Goal: Information Seeking & Learning: Learn about a topic

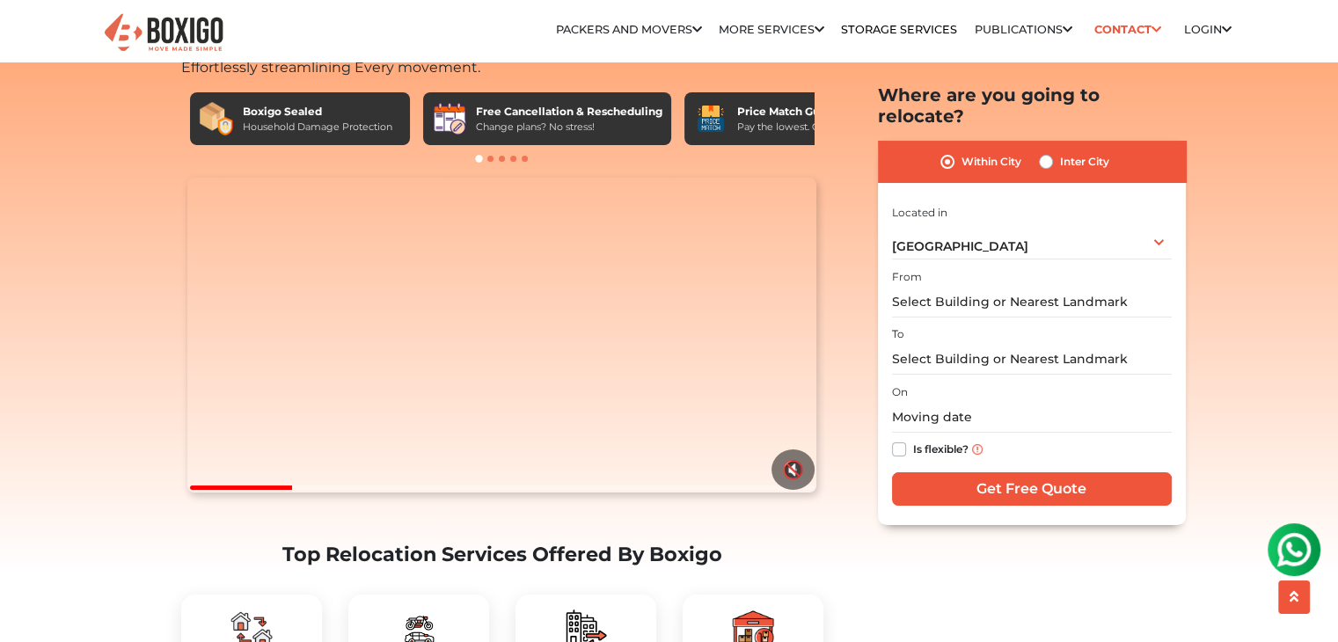
scroll to position [176, 0]
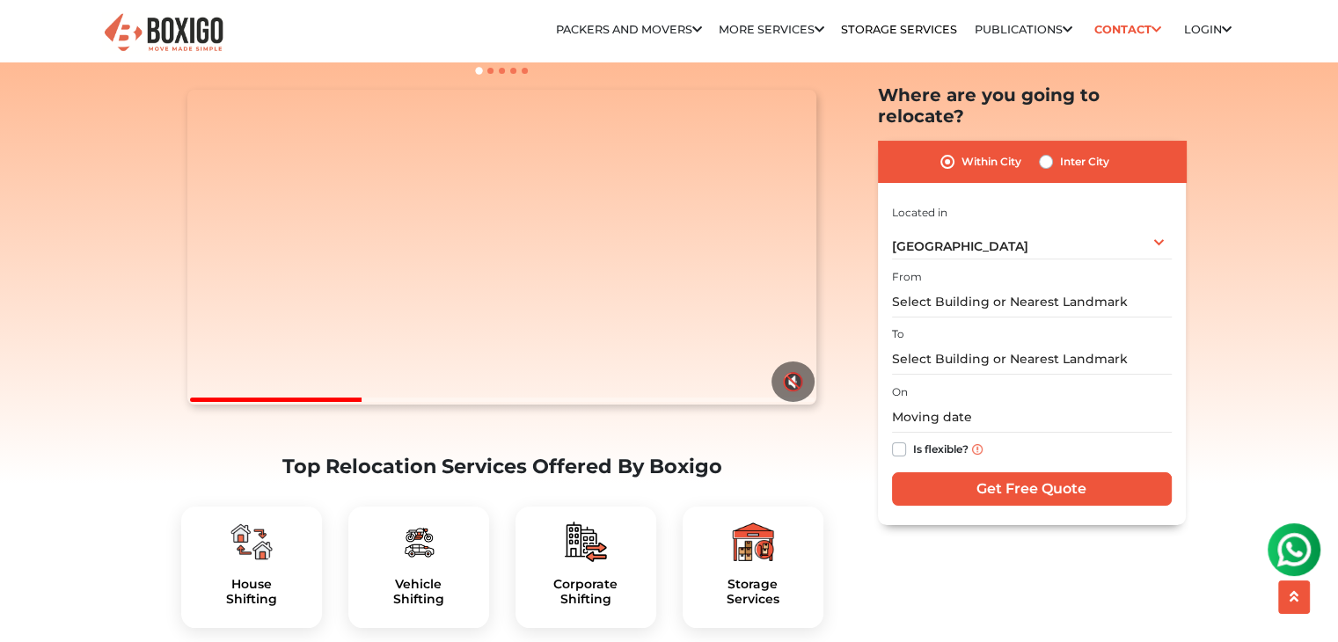
drag, startPoint x: 331, startPoint y: 437, endPoint x: 197, endPoint y: 438, distance: 133.7
click at [197, 402] on div at bounding box center [276, 400] width 172 height 4
click at [197, 402] on div at bounding box center [283, 400] width 186 height 4
click at [401, 405] on video "Your browser does not support the video tag." at bounding box center [501, 247] width 629 height 315
click at [195, 402] on div at bounding box center [317, 400] width 255 height 4
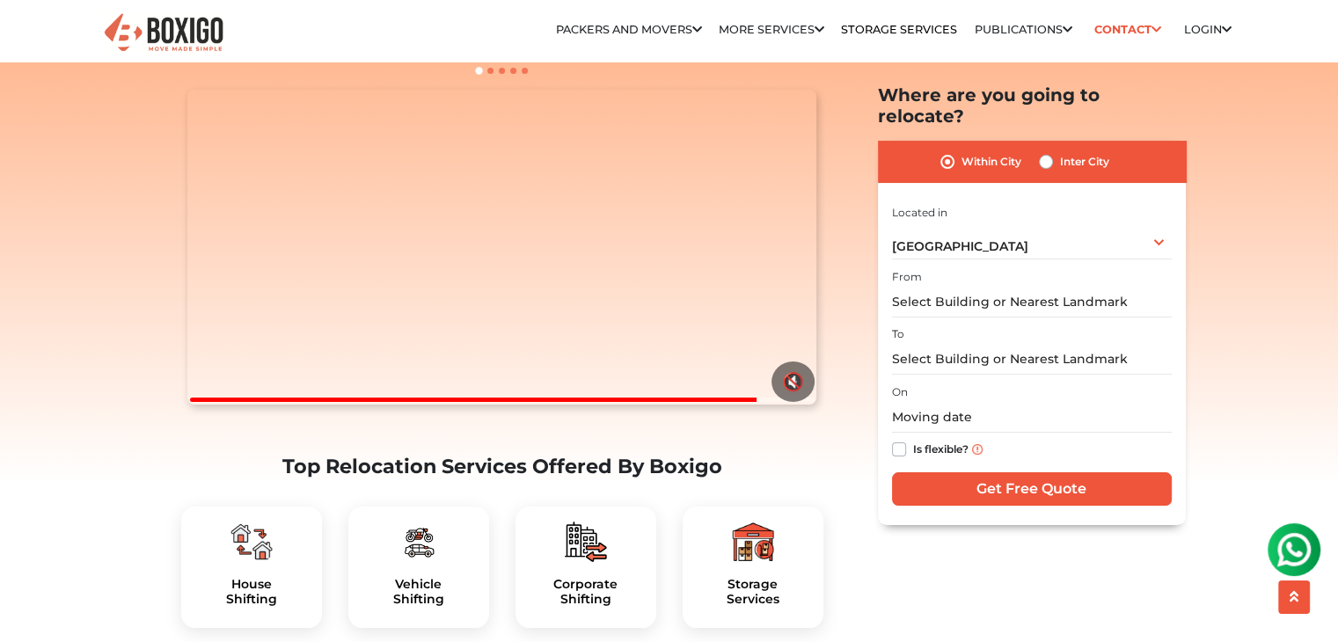
click at [192, 402] on div at bounding box center [473, 400] width 567 height 4
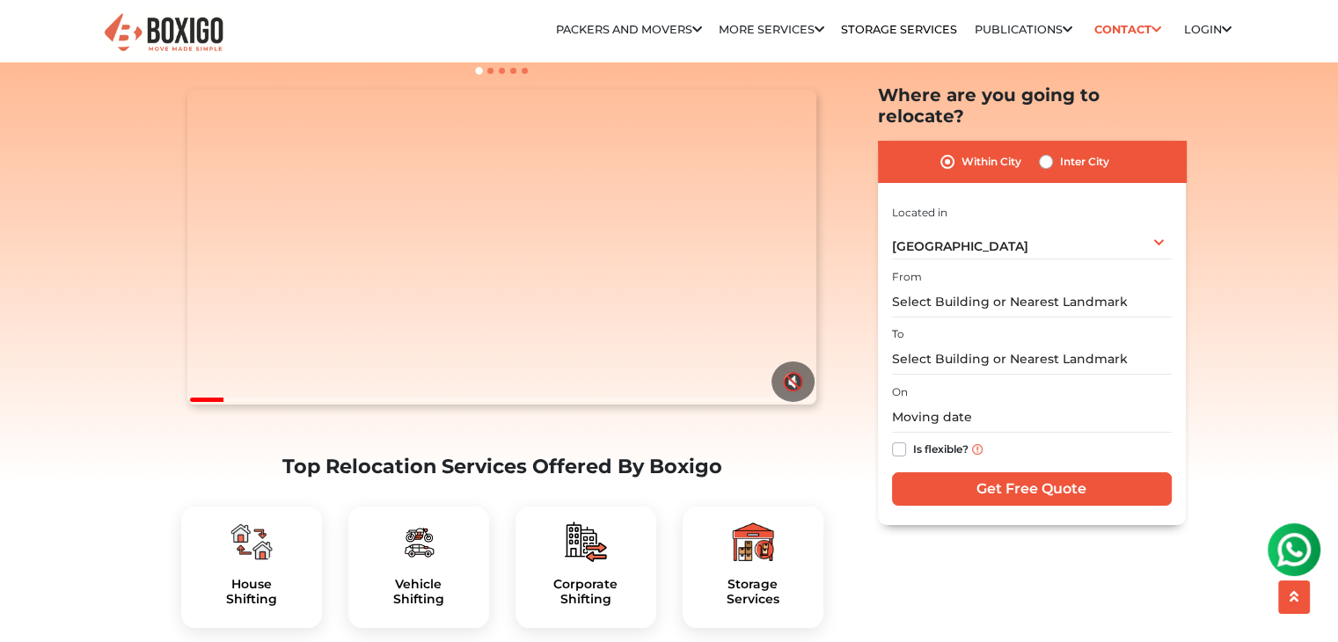
click at [430, 260] on video "Your browser does not support the video tag." at bounding box center [501, 247] width 629 height 315
click at [230, 402] on div at bounding box center [234, 400] width 89 height 4
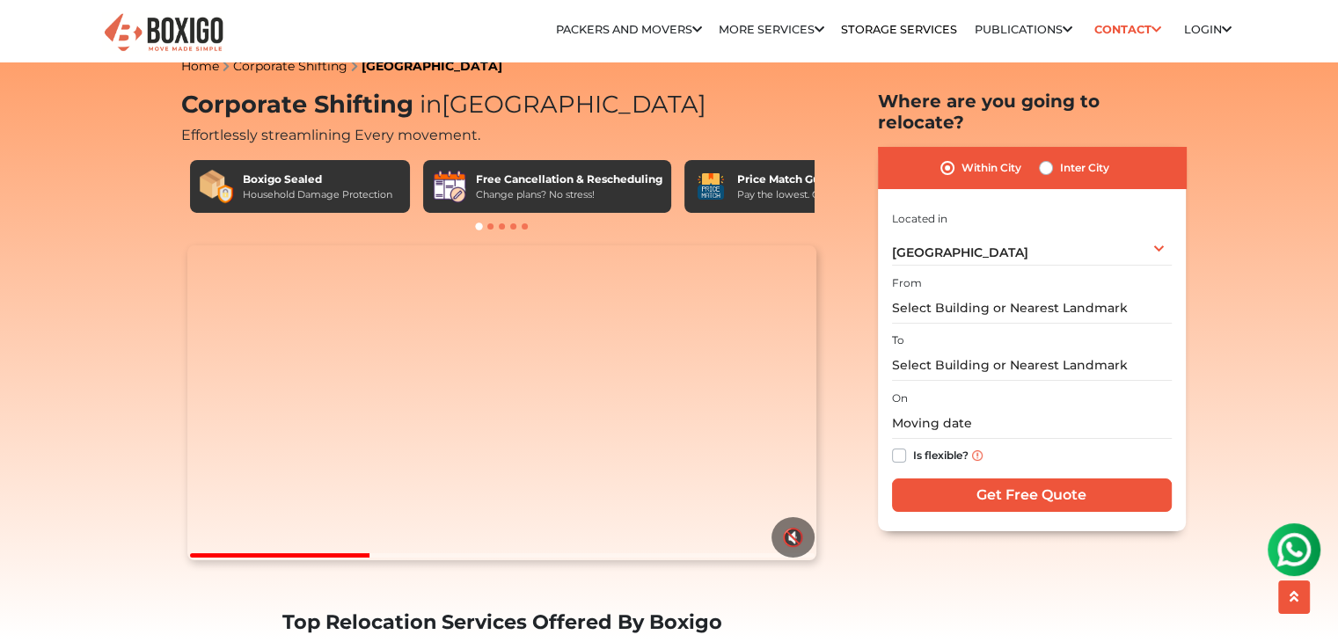
scroll to position [0, 0]
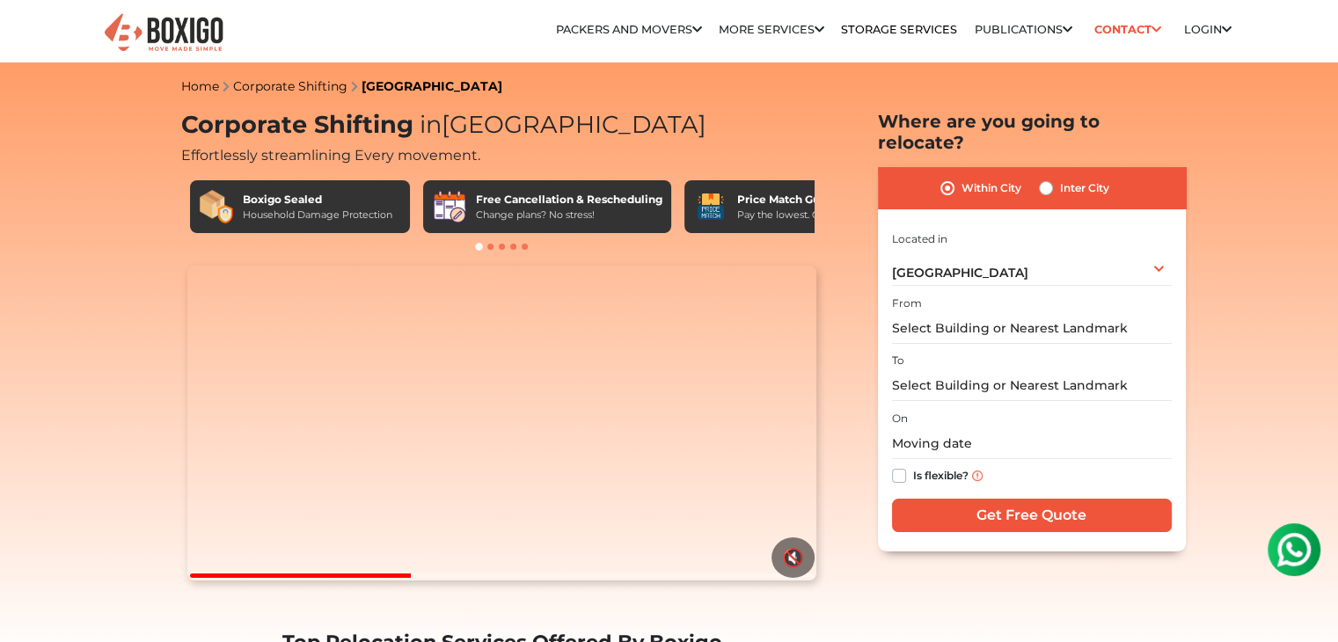
click at [282, 85] on link "Corporate Shifting" at bounding box center [290, 86] width 114 height 16
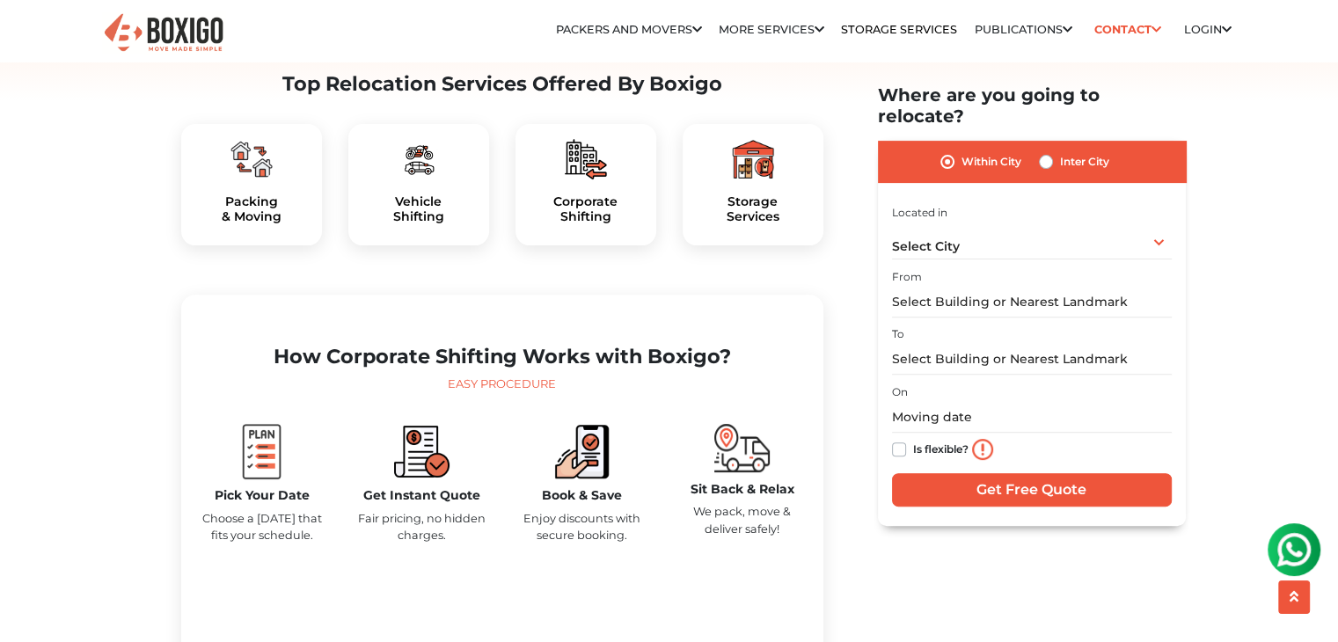
scroll to position [528, 0]
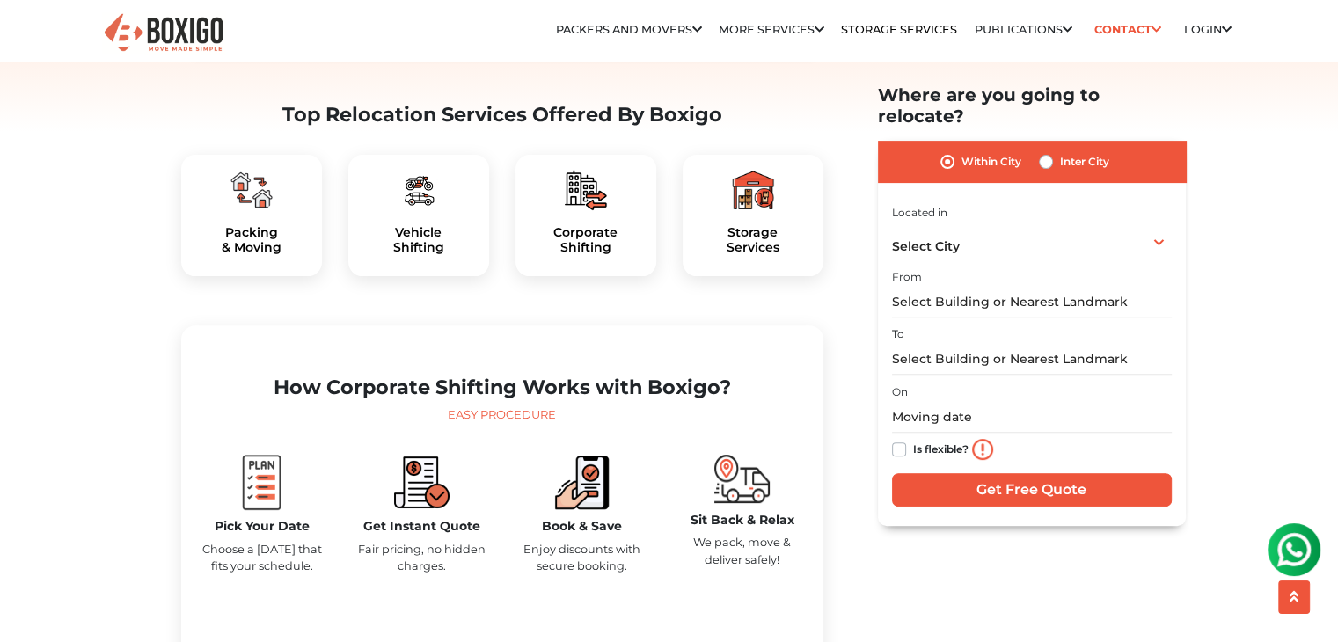
click at [568, 262] on div "Corporate Shifting" at bounding box center [586, 215] width 141 height 121
click at [564, 255] on h5 "Corporate Shifting" at bounding box center [586, 240] width 113 height 30
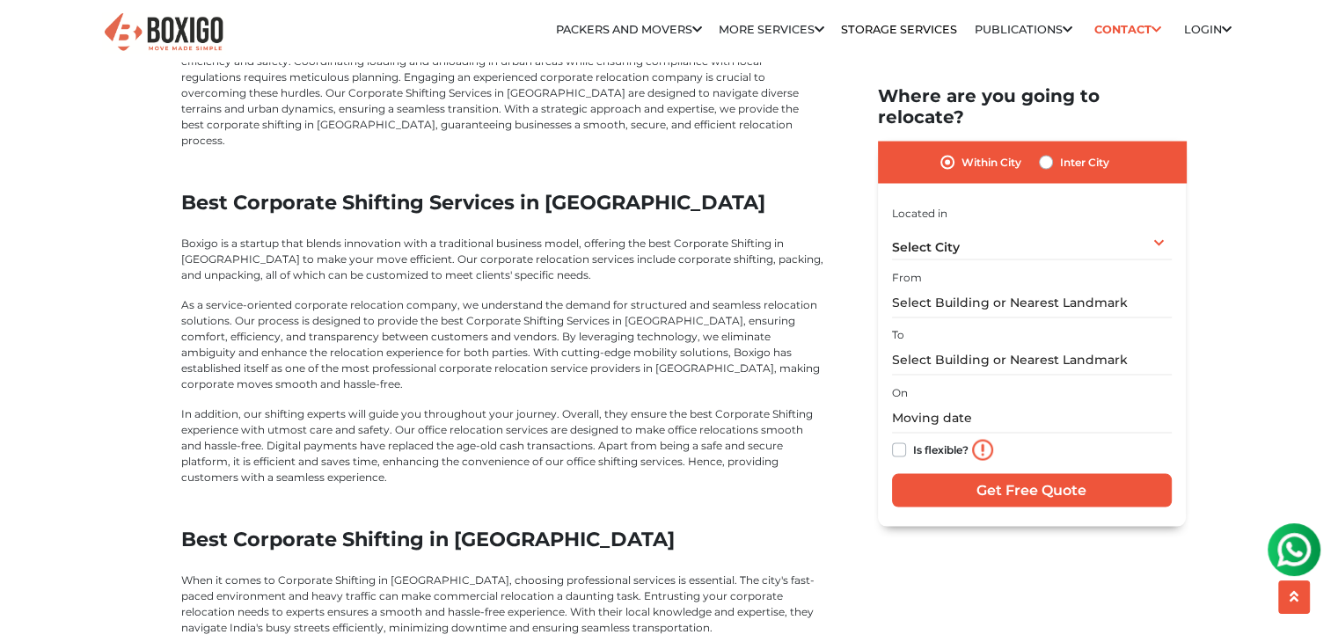
scroll to position [3343, 0]
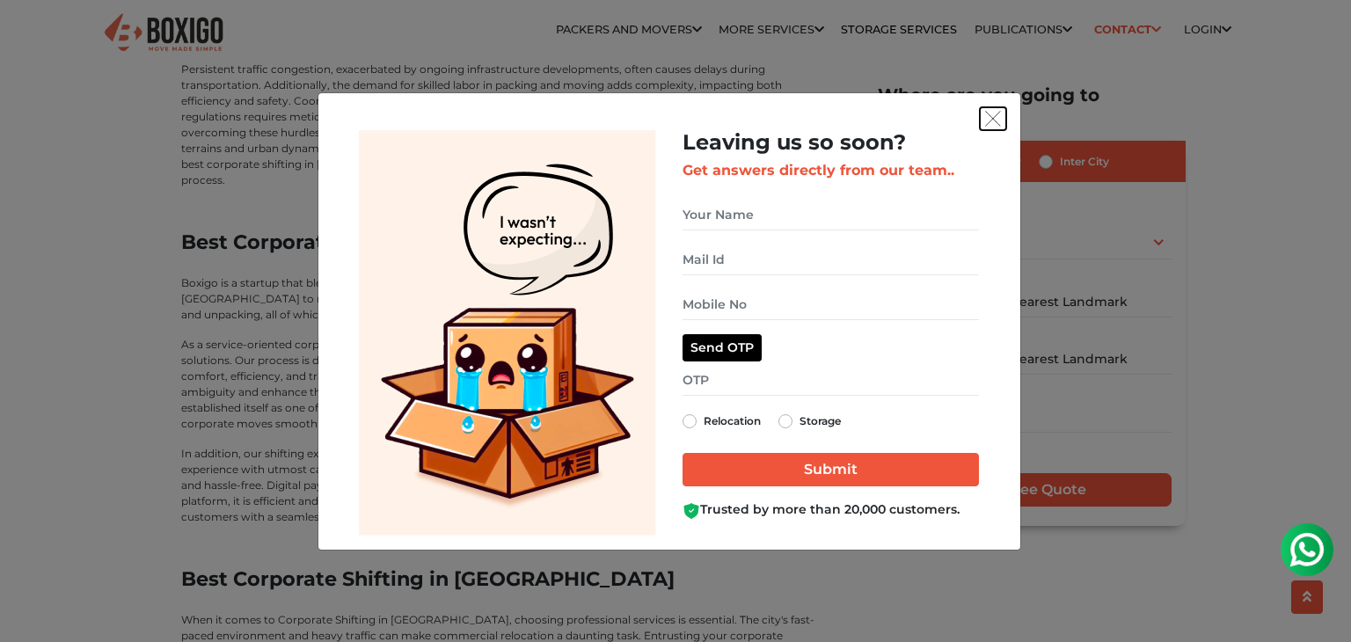
click at [995, 122] on img "get free quote dialog" at bounding box center [993, 119] width 16 height 16
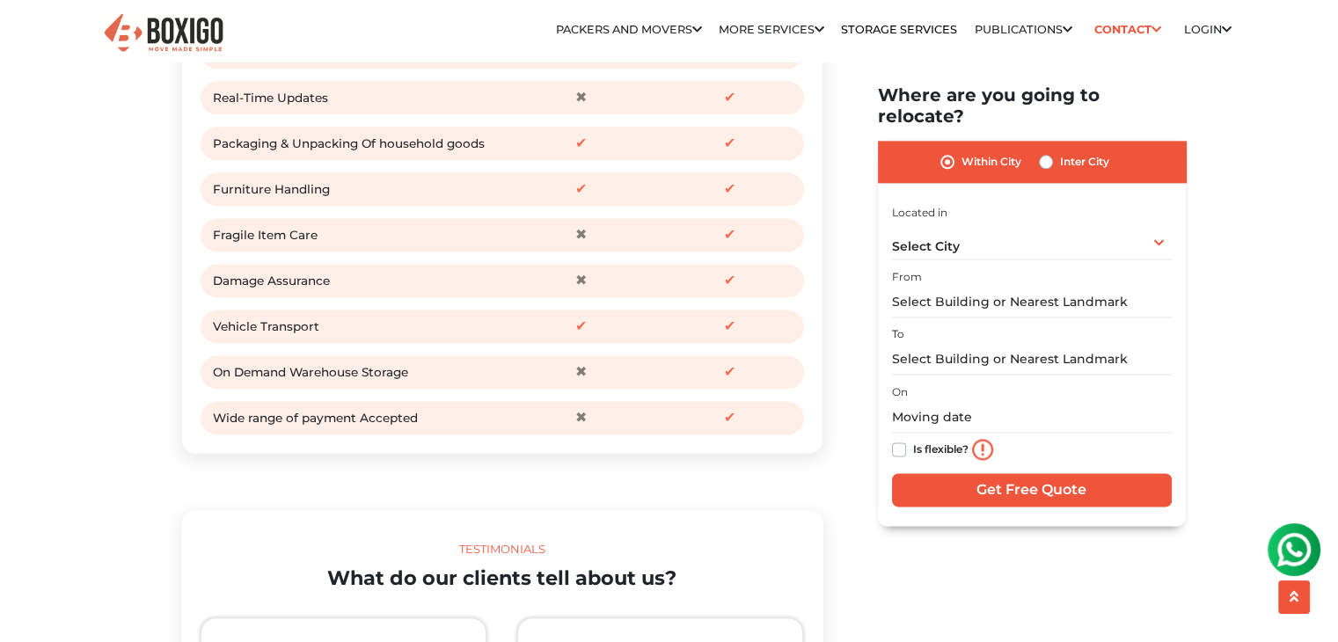
scroll to position [2234, 0]
